Goal: Check status: Check status

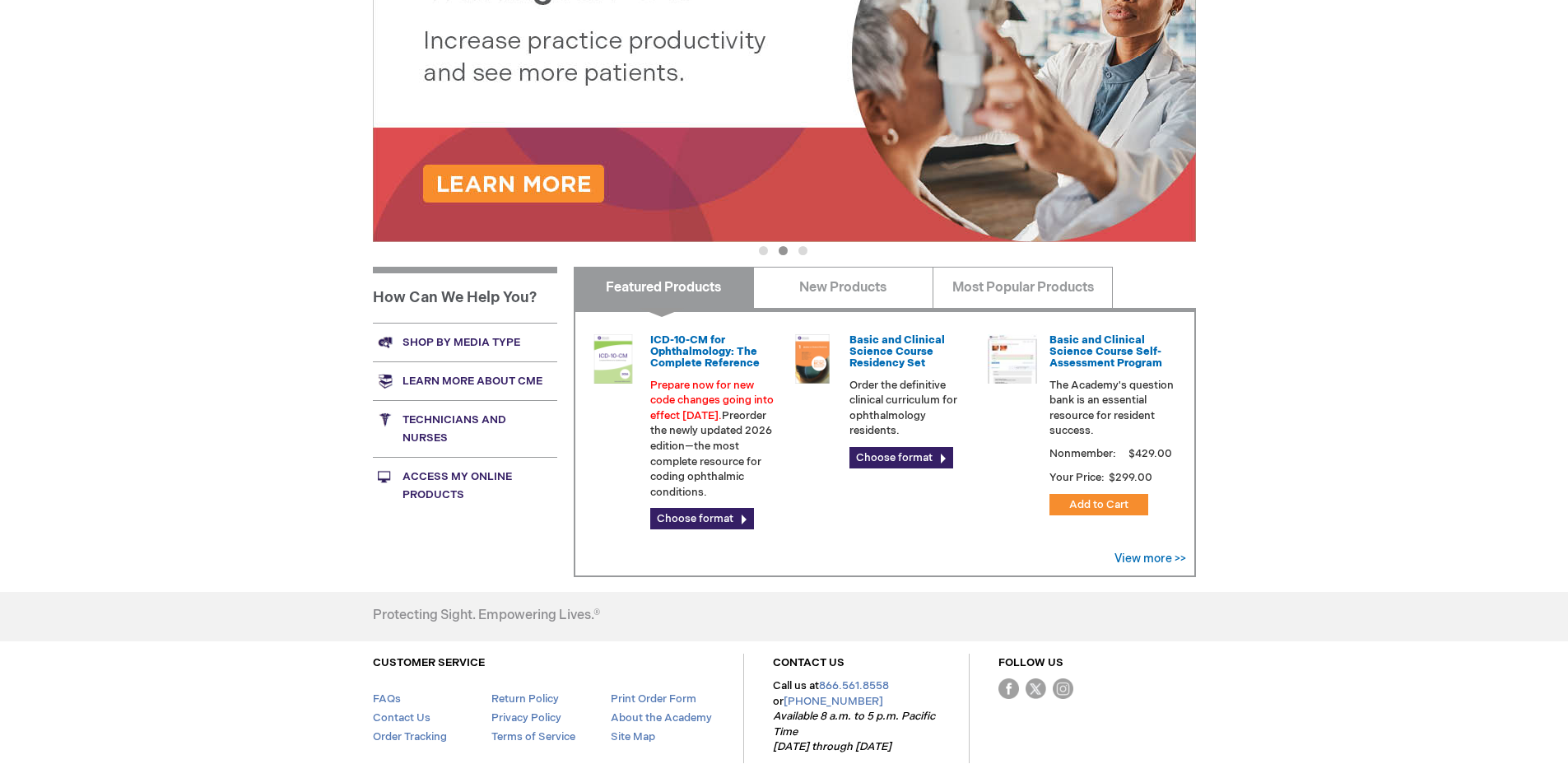
scroll to position [396, 0]
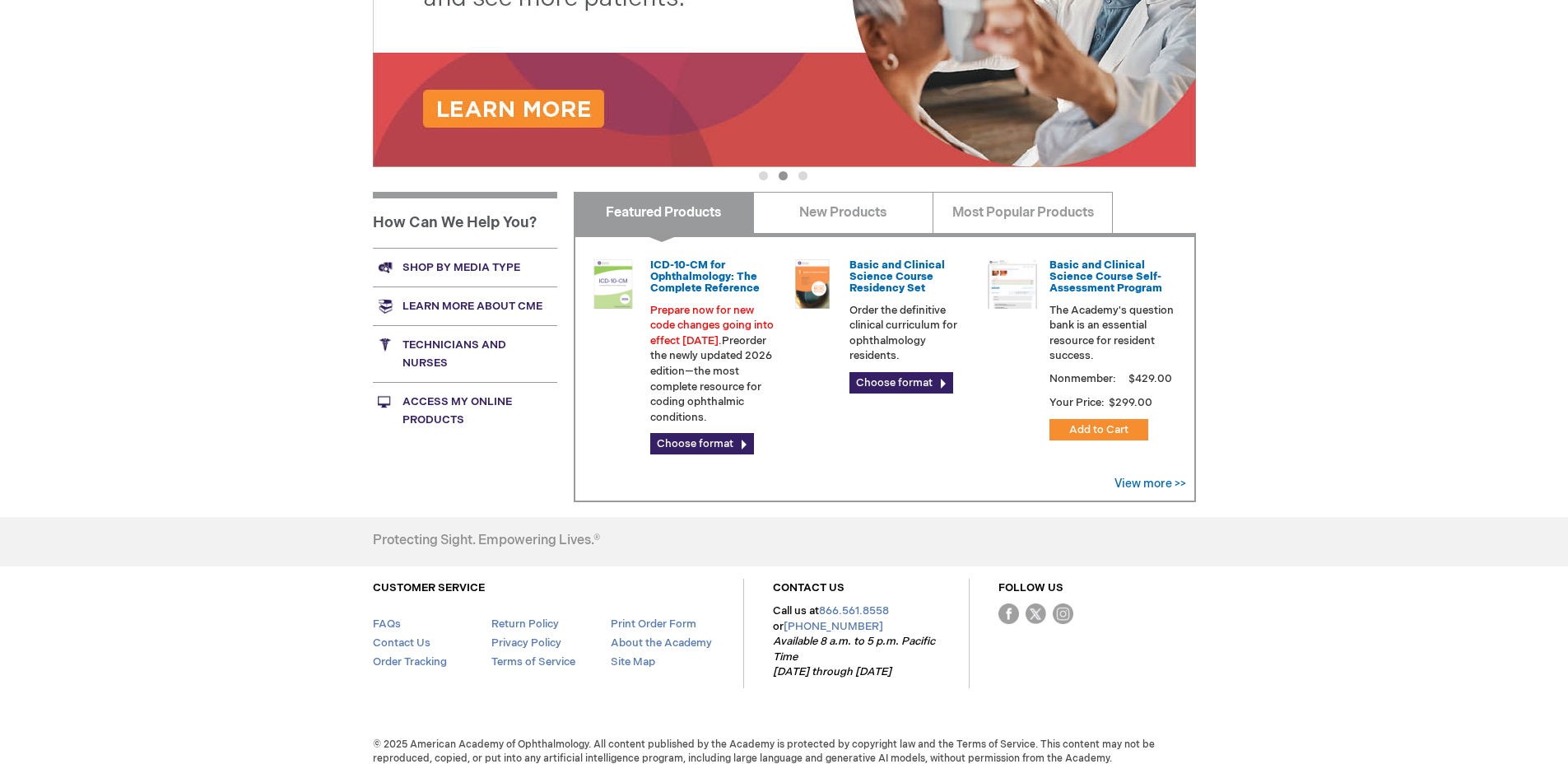
click at [424, 411] on link "Access My Online Products" at bounding box center [465, 410] width 185 height 57
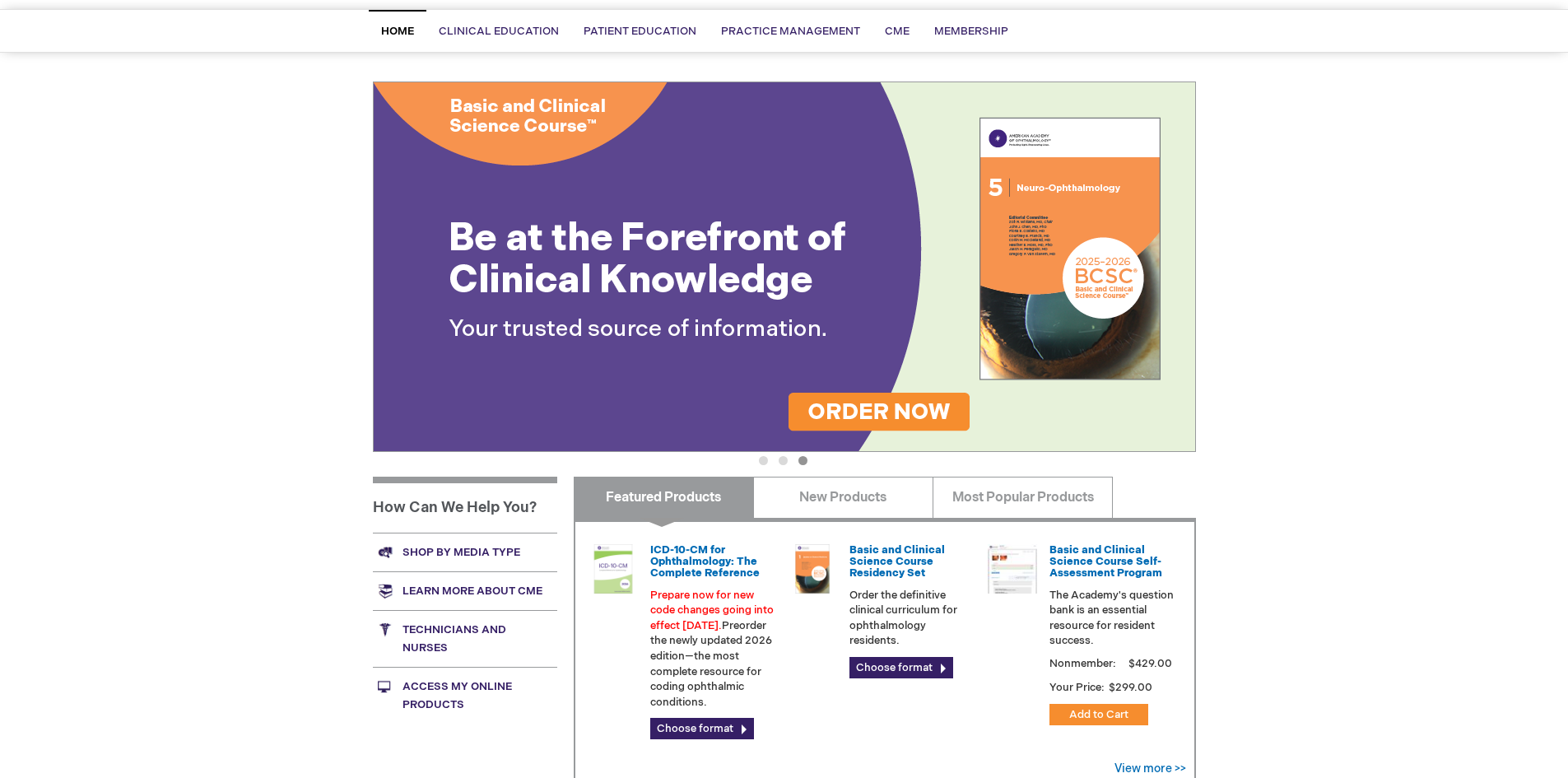
scroll to position [0, 0]
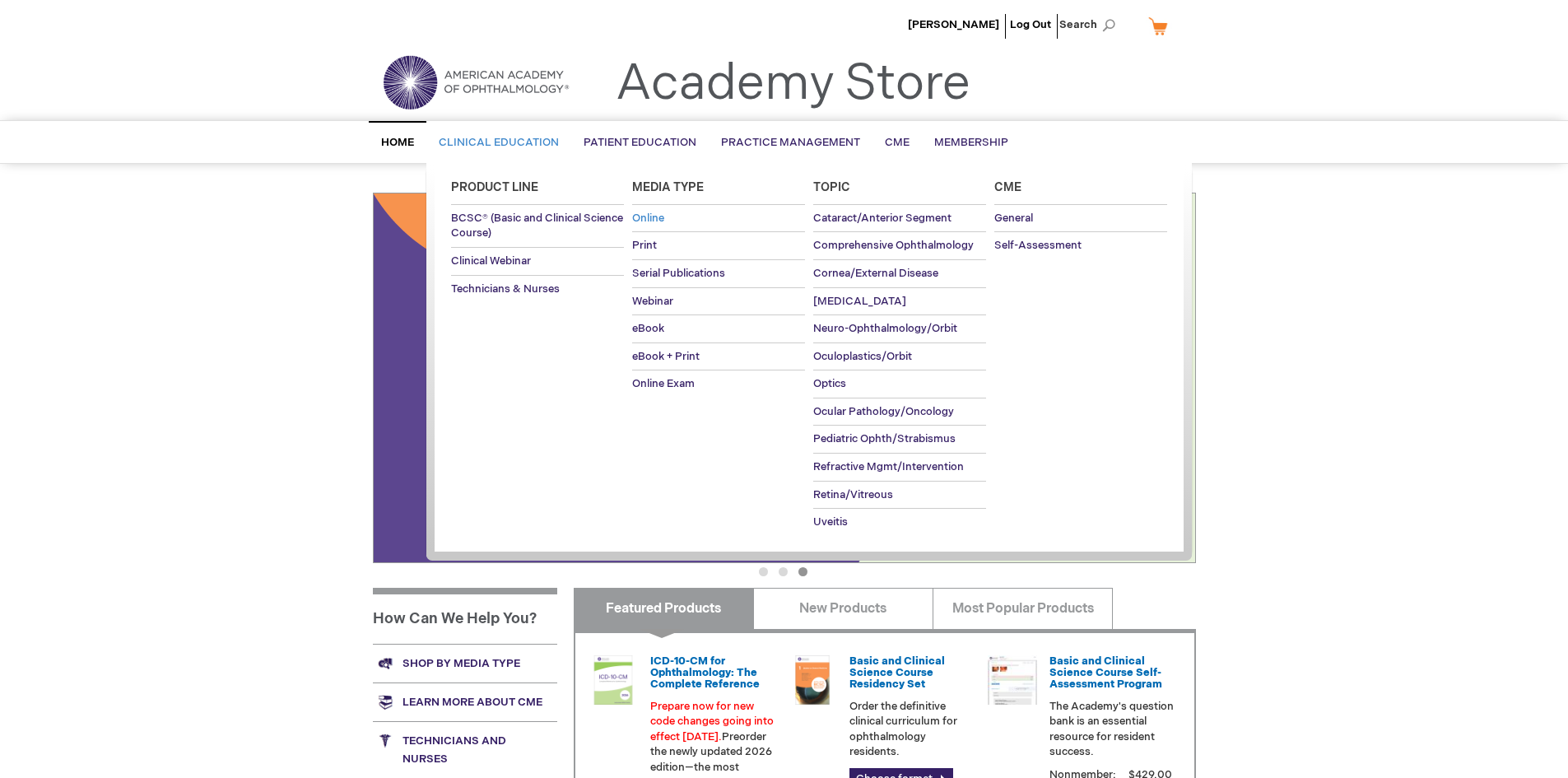
click at [637, 218] on span "Online" at bounding box center [648, 217] width 32 height 13
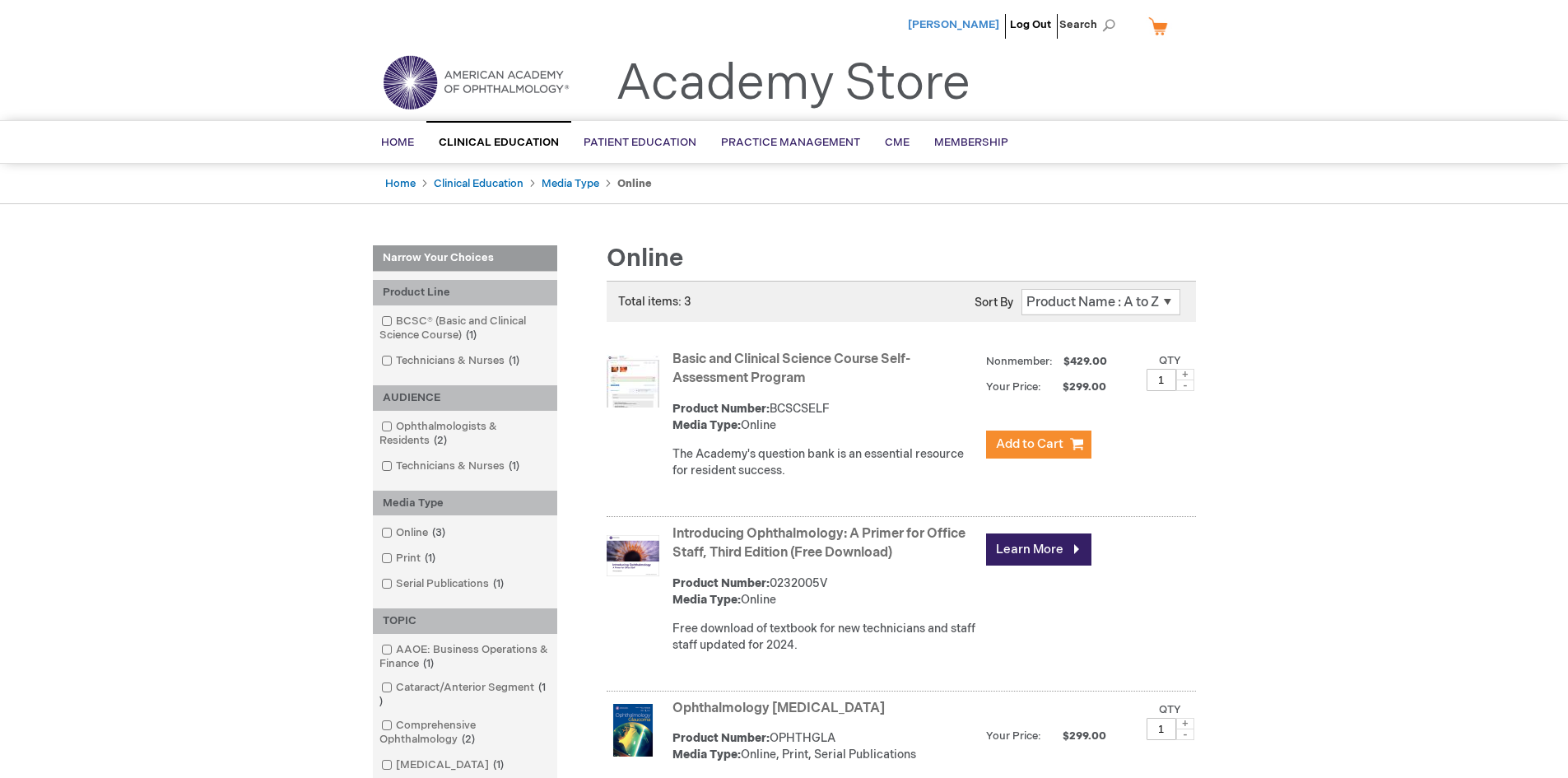
click at [986, 21] on span "[PERSON_NAME]" at bounding box center [954, 24] width 92 height 13
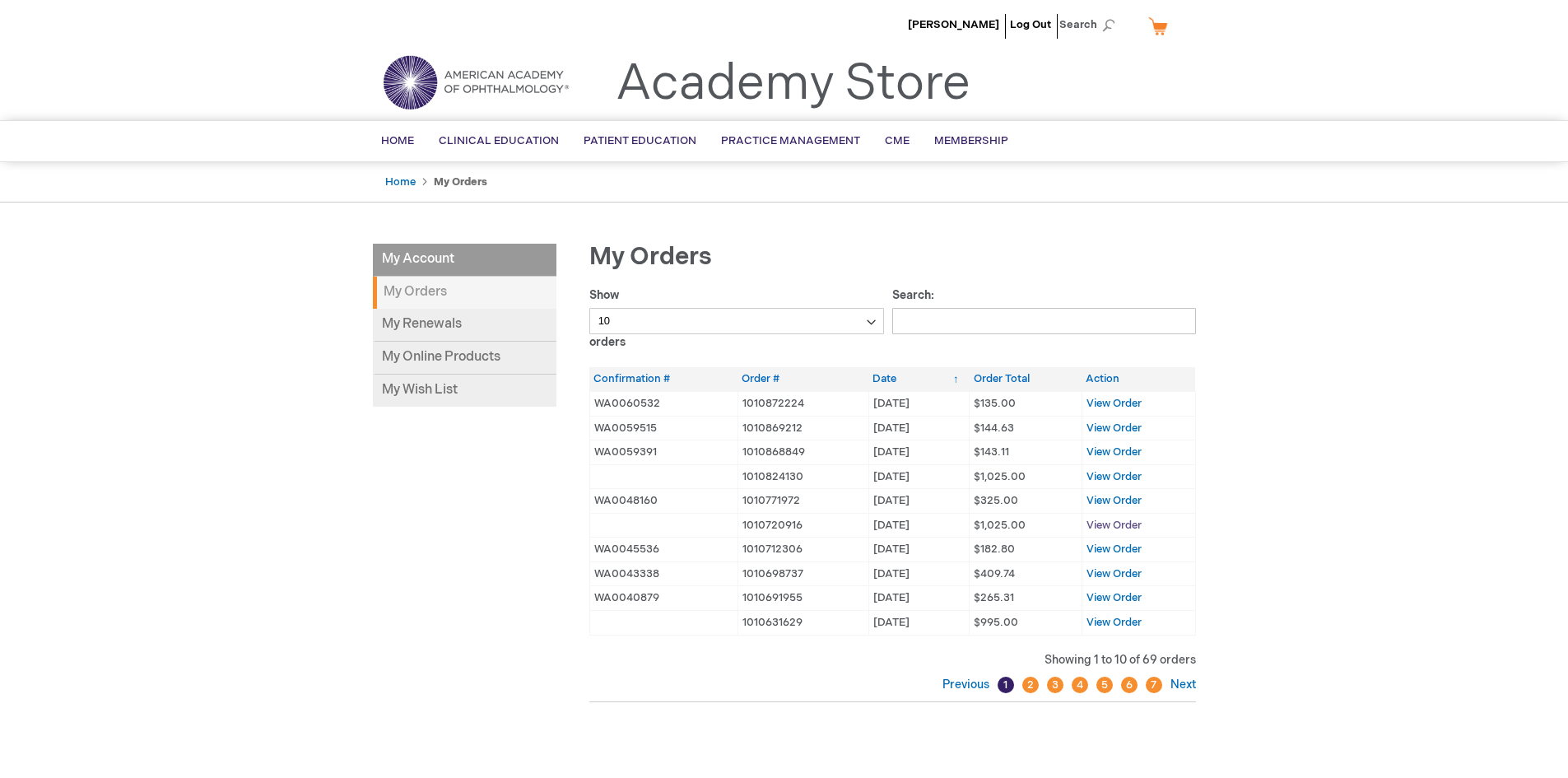
click at [1102, 524] on span "View Order" at bounding box center [1113, 525] width 55 height 13
click at [1094, 500] on span "View Order" at bounding box center [1113, 500] width 55 height 13
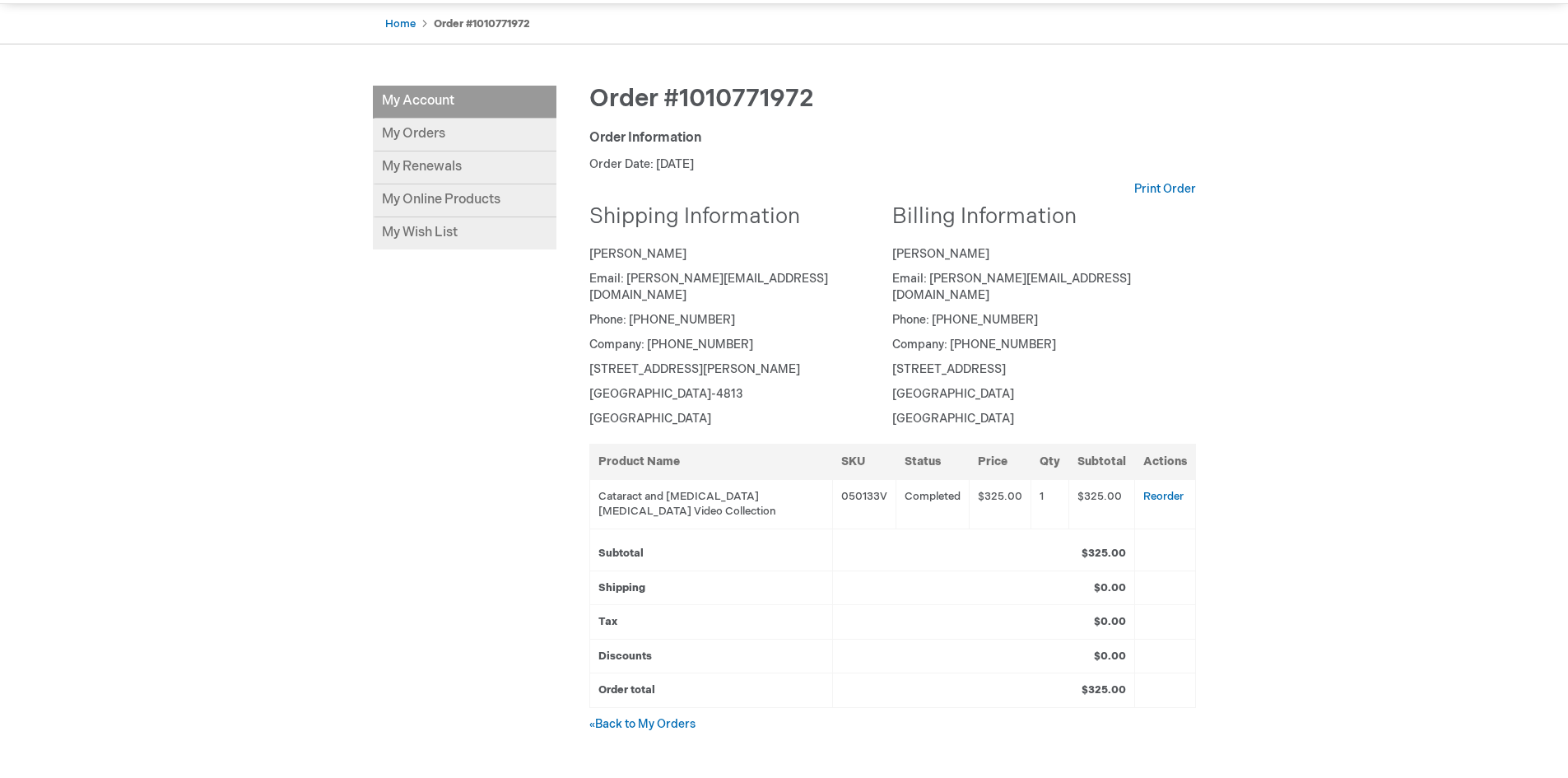
scroll to position [165, 0]
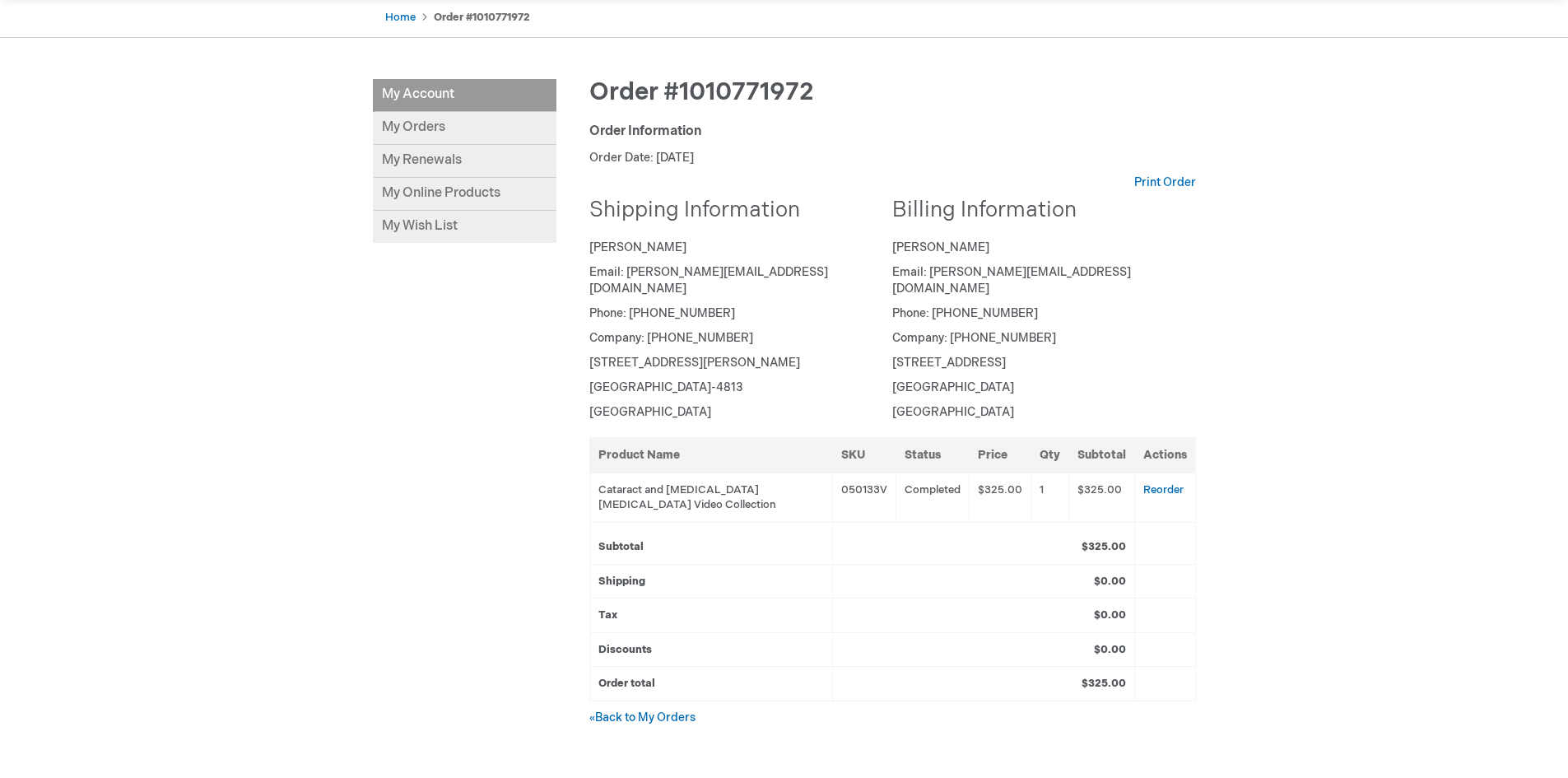
click at [656, 483] on td "Cataract and [MEDICAL_DATA] [MEDICAL_DATA] Video Collection" at bounding box center [710, 498] width 242 height 50
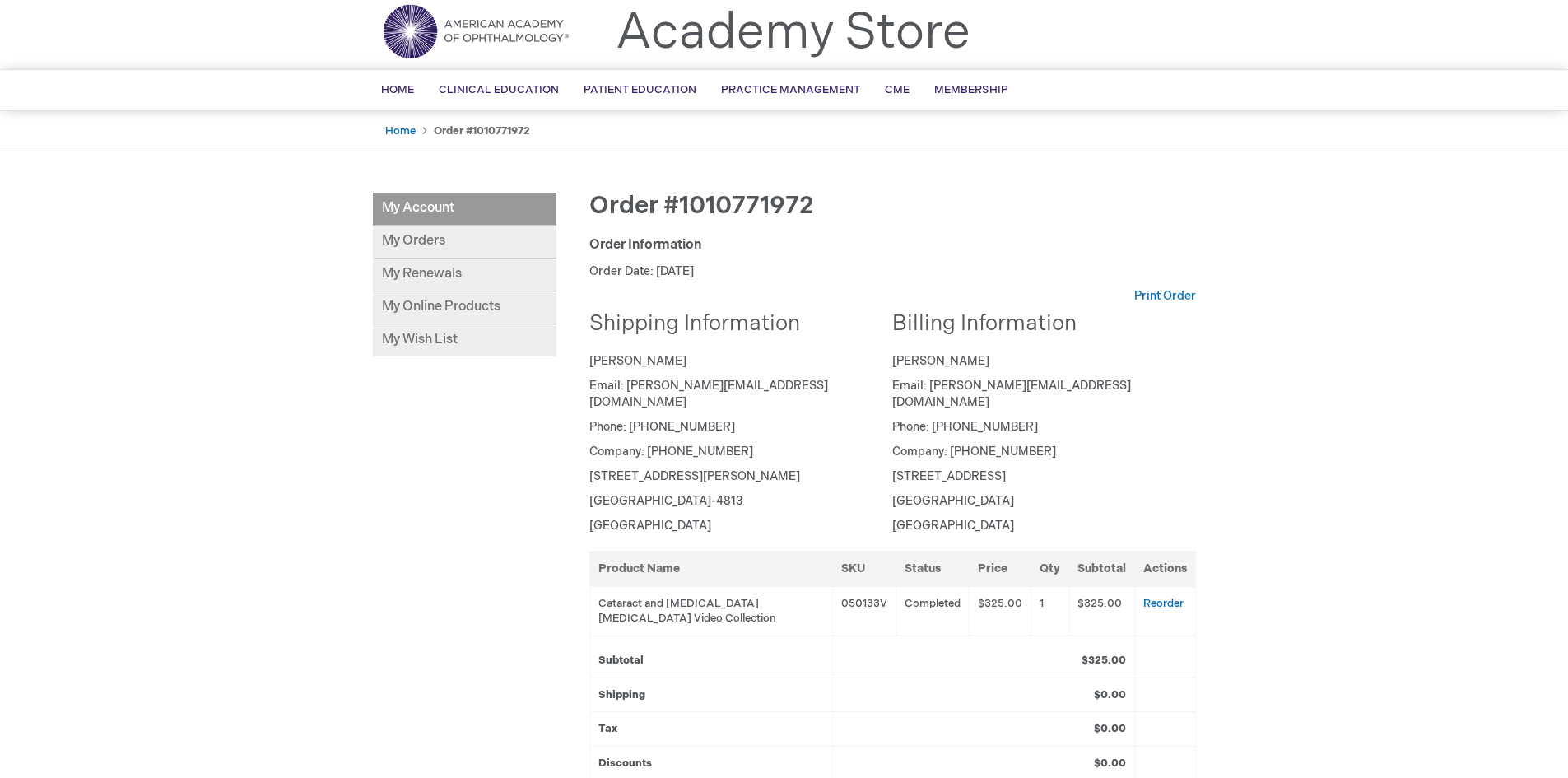
scroll to position [247, 0]
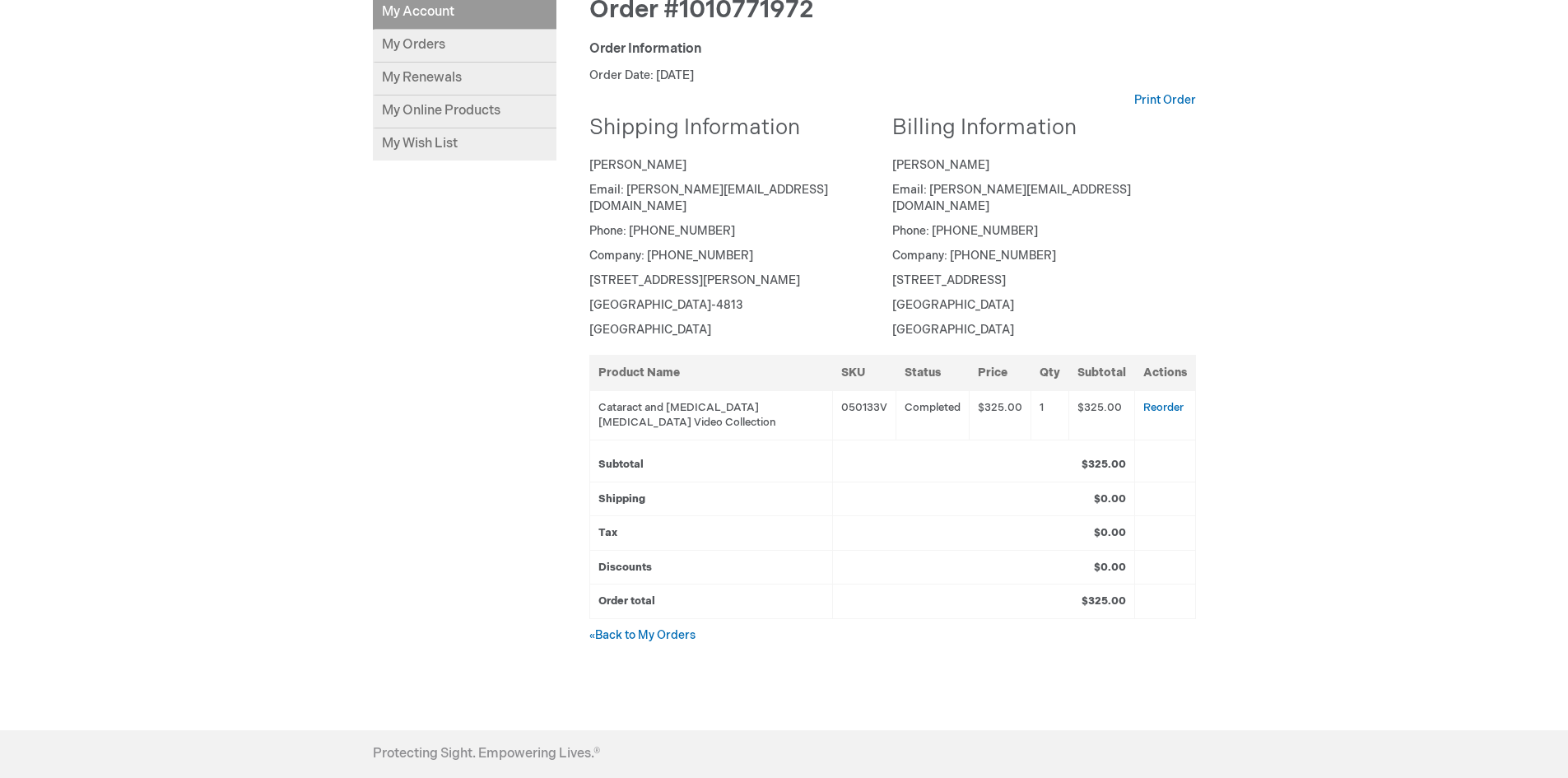
click at [685, 393] on td "Cataract and [MEDICAL_DATA] [MEDICAL_DATA] Video Collection" at bounding box center [710, 415] width 242 height 50
drag, startPoint x: 741, startPoint y: 403, endPoint x: 584, endPoint y: 384, distance: 158.1
click at [584, 384] on div "Order #1010771972 Order Information Order Date: [DATE] Print Order Shipping Inf…" at bounding box center [876, 340] width 639 height 687
drag, startPoint x: 753, startPoint y: 508, endPoint x: 705, endPoint y: 455, distance: 71.5
click at [741, 494] on tfoot "Subtotal $325.00 Shipping $0.00 Tax $0.00 Discounts $0.00 Order total $325.00" at bounding box center [892, 529] width 605 height 179
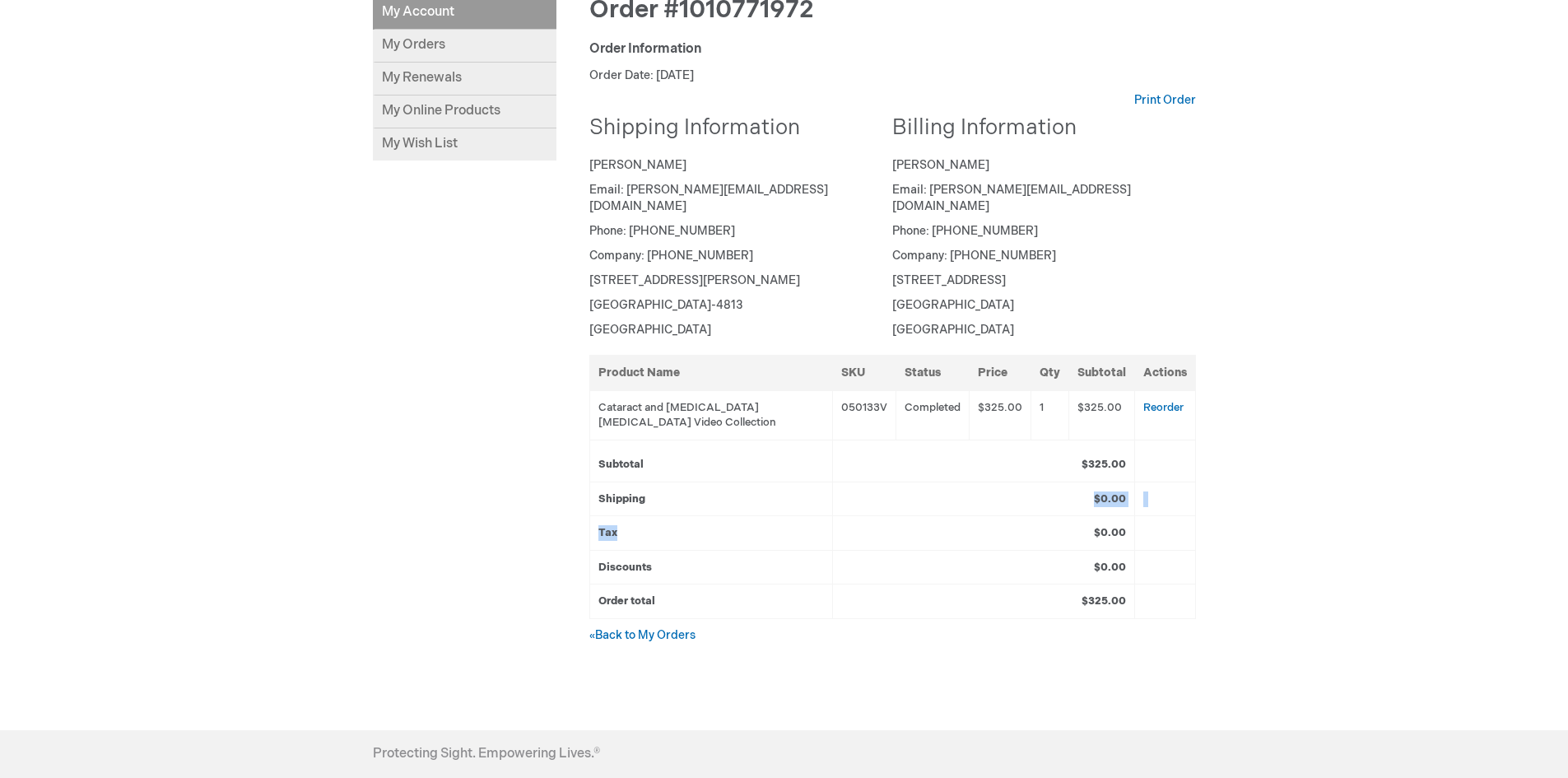
drag, startPoint x: 600, startPoint y: 386, endPoint x: 758, endPoint y: 406, distance: 159.3
click at [758, 406] on td "Cataract and [MEDICAL_DATA] [MEDICAL_DATA] Video Collection" at bounding box center [710, 415] width 242 height 50
copy td "Cataract and [MEDICAL_DATA] [MEDICAL_DATA] Video Collection"
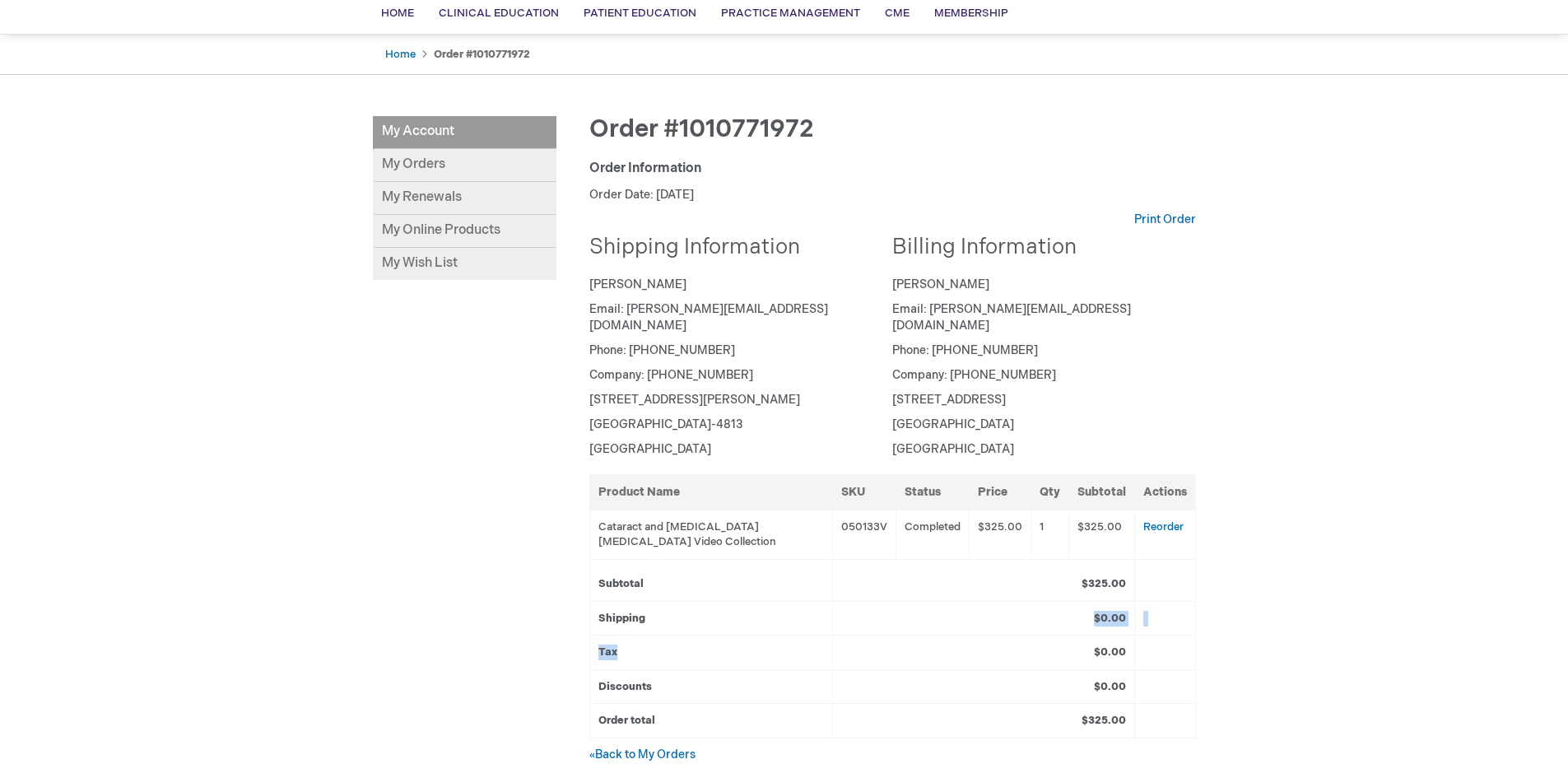
scroll to position [0, 0]
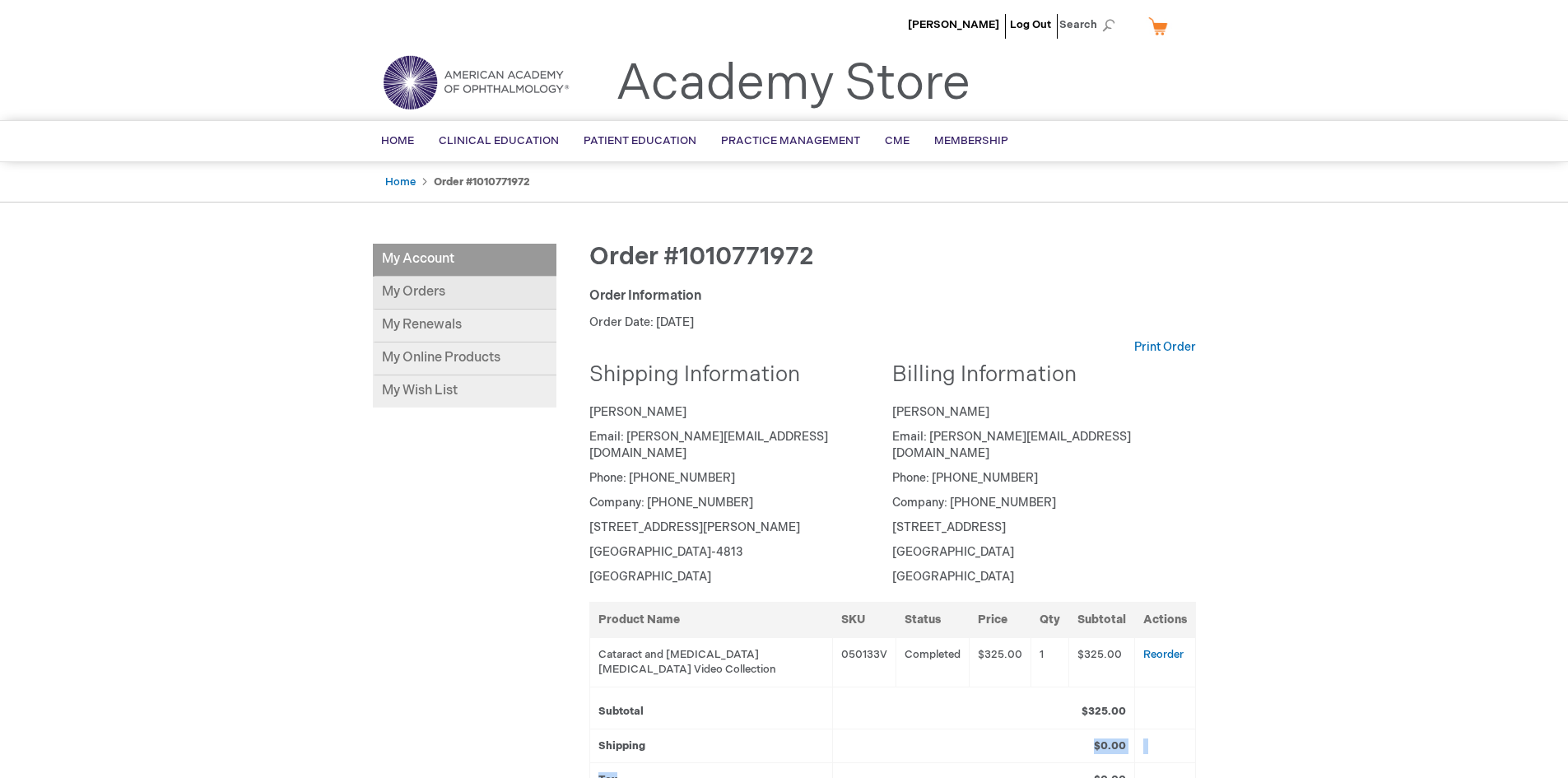
click at [406, 298] on link "My Orders" at bounding box center [465, 292] width 184 height 33
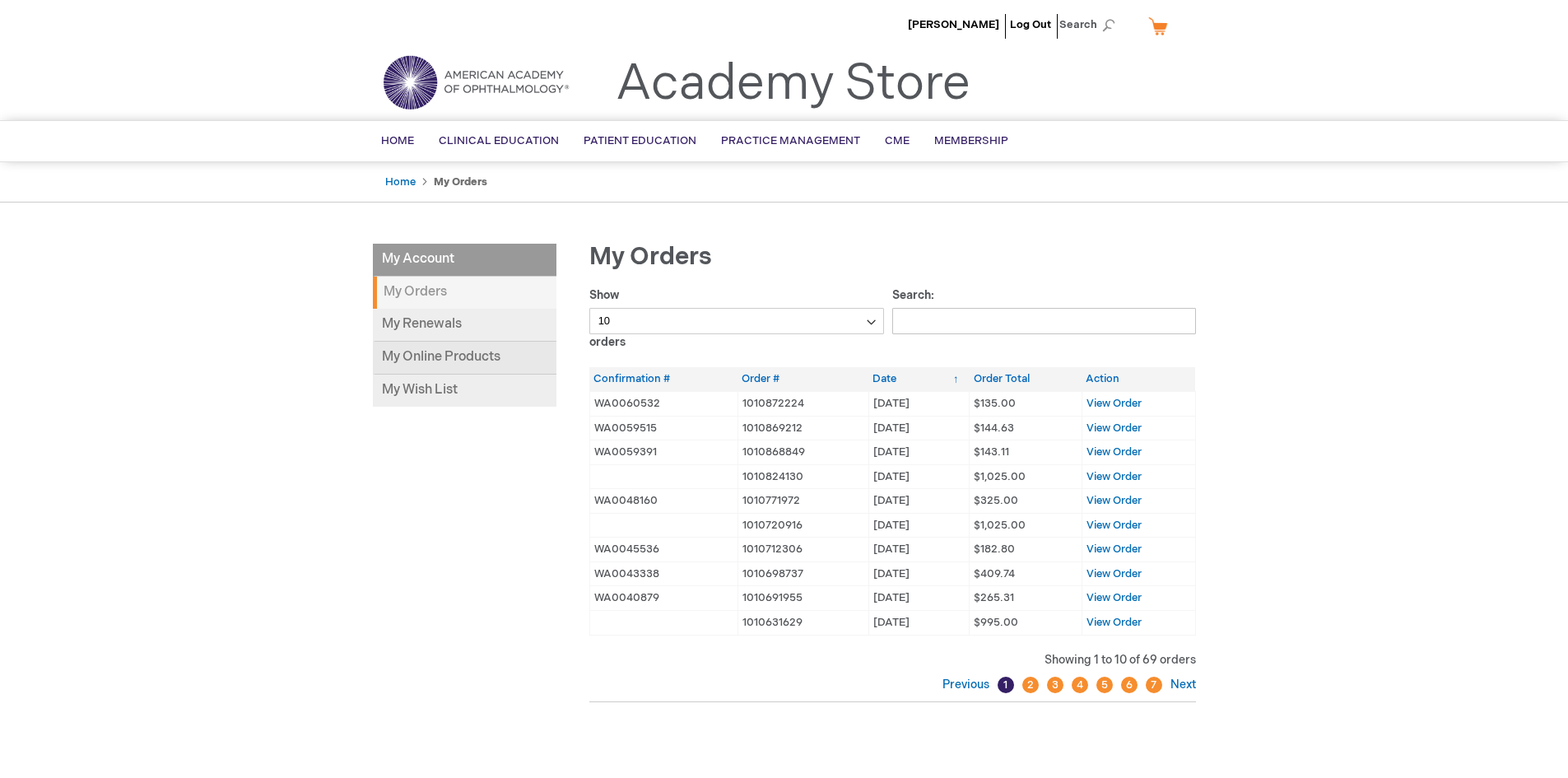
click at [440, 362] on link "My Online Products" at bounding box center [465, 357] width 184 height 33
